Goal: Task Accomplishment & Management: Manage account settings

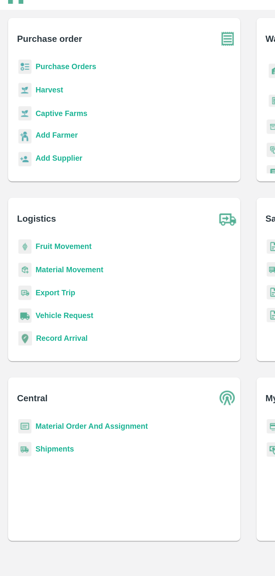
click at [37, 89] on b "Captive Farms" at bounding box center [34, 87] width 29 height 4
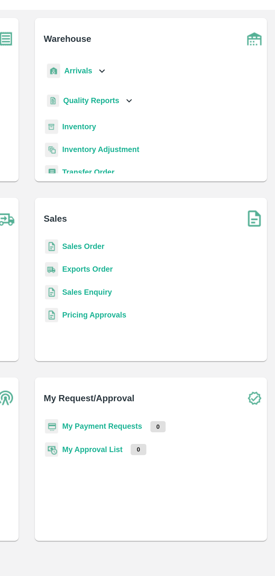
click at [164, 161] on b "Sales Order" at bounding box center [168, 161] width 23 height 4
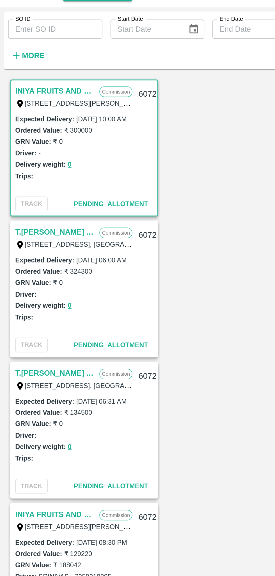
click at [20, 38] on input "SO ID" at bounding box center [30, 41] width 52 height 11
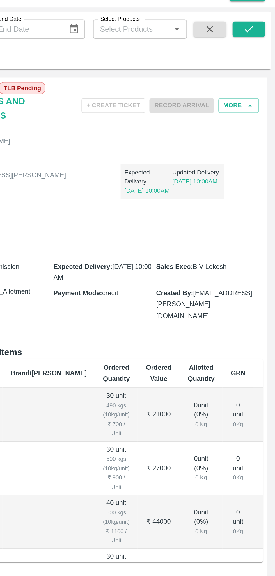
type input "606599"
click at [261, 41] on icon "submit" at bounding box center [261, 40] width 4 height 3
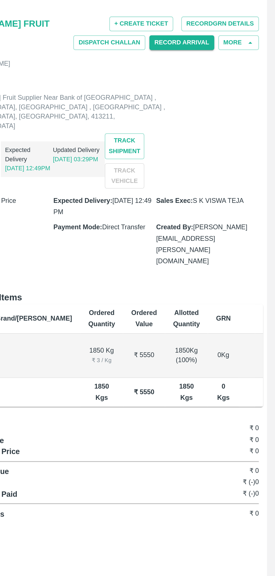
click at [243, 81] on button "Record GRN Details" at bounding box center [244, 81] width 43 height 8
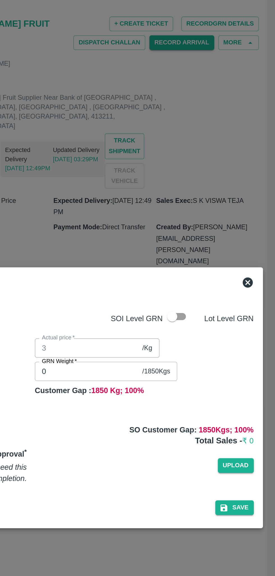
click at [230, 243] on input "checkbox" at bounding box center [218, 243] width 32 height 11
checkbox input "true"
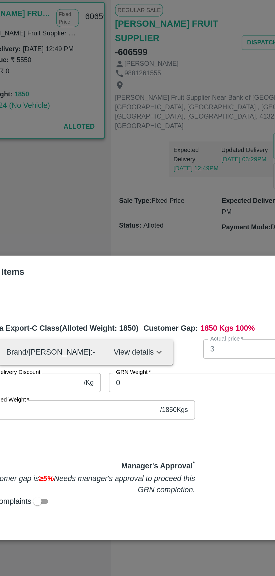
click at [148, 277] on input "0" at bounding box center [140, 279] width 100 height 11
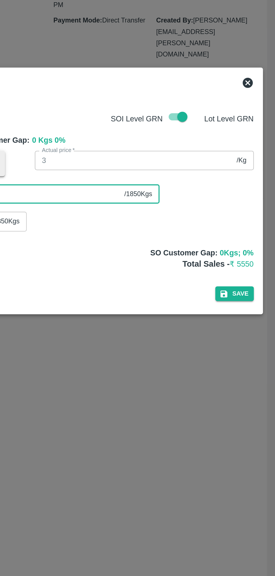
type input "1850"
click at [255, 343] on button "Save" at bounding box center [252, 345] width 21 height 8
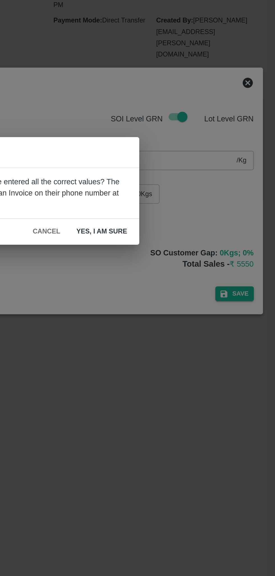
click at [180, 307] on button "Yes, I am sure" at bounding box center [179, 311] width 37 height 10
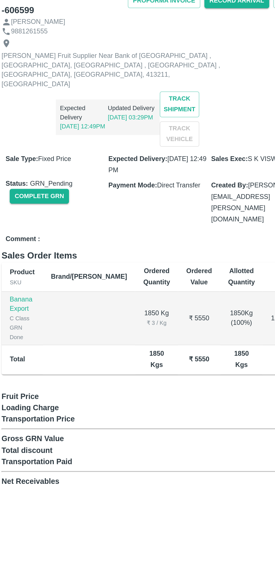
click at [114, 196] on button "Complete GRN" at bounding box center [114, 200] width 33 height 8
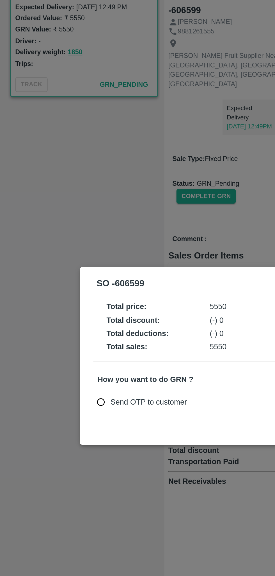
click at [56, 314] on input "Send OTP to customer" at bounding box center [56, 314] width 10 height 10
radio input "true"
click at [119, 311] on button "Send OTP" at bounding box center [119, 313] width 23 height 8
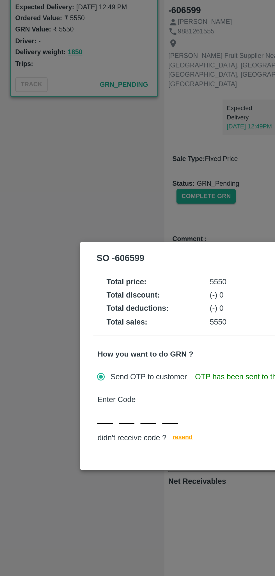
click at [58, 321] on input "text" at bounding box center [58, 321] width 9 height 10
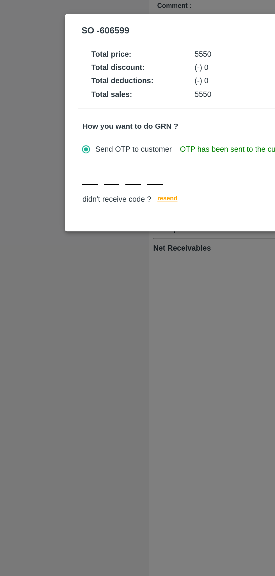
type input "W"
type input "A"
type input "B"
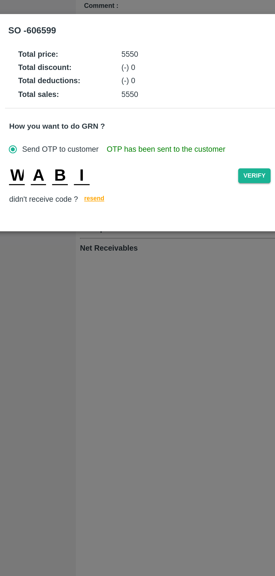
type input "I"
click at [87, 319] on input "B" at bounding box center [82, 317] width 9 height 10
type input "D"
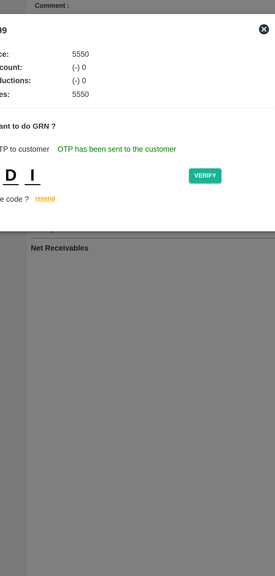
click at [199, 318] on button "Verify" at bounding box center [190, 317] width 18 height 8
